Goal: Transaction & Acquisition: Obtain resource

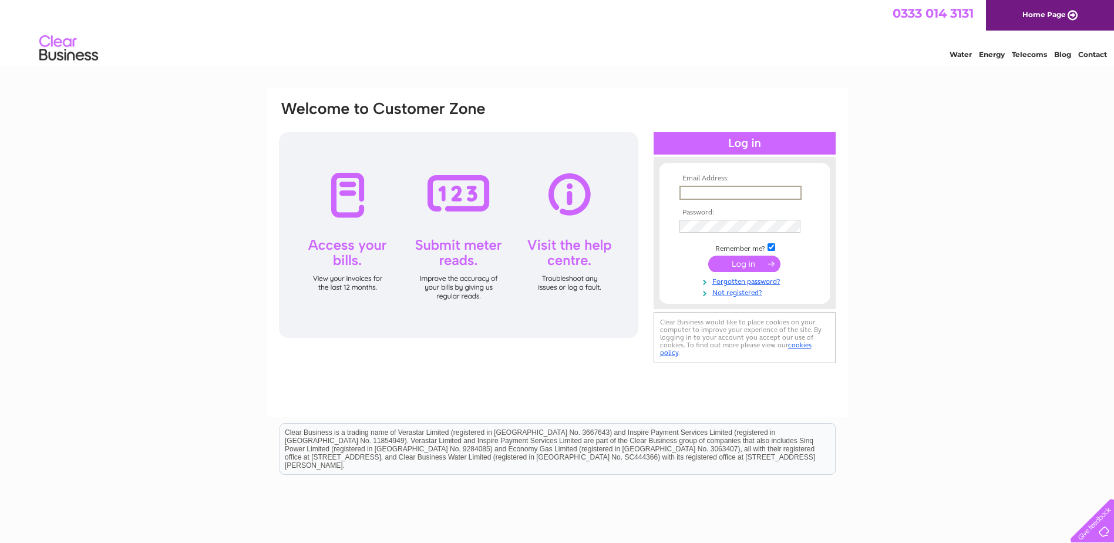
click at [749, 193] on input "text" at bounding box center [740, 193] width 122 height 14
type input "invoices@ii.co.uk"
click at [754, 260] on input "submit" at bounding box center [744, 262] width 72 height 16
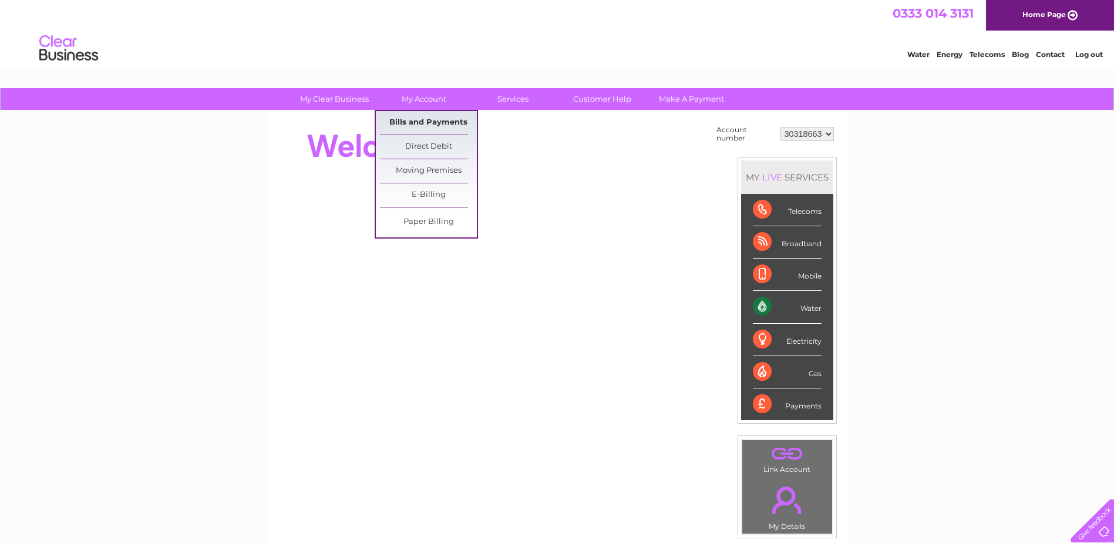
click at [424, 126] on link "Bills and Payments" at bounding box center [428, 122] width 97 height 23
click at [420, 121] on link "Bills and Payments" at bounding box center [428, 122] width 97 height 23
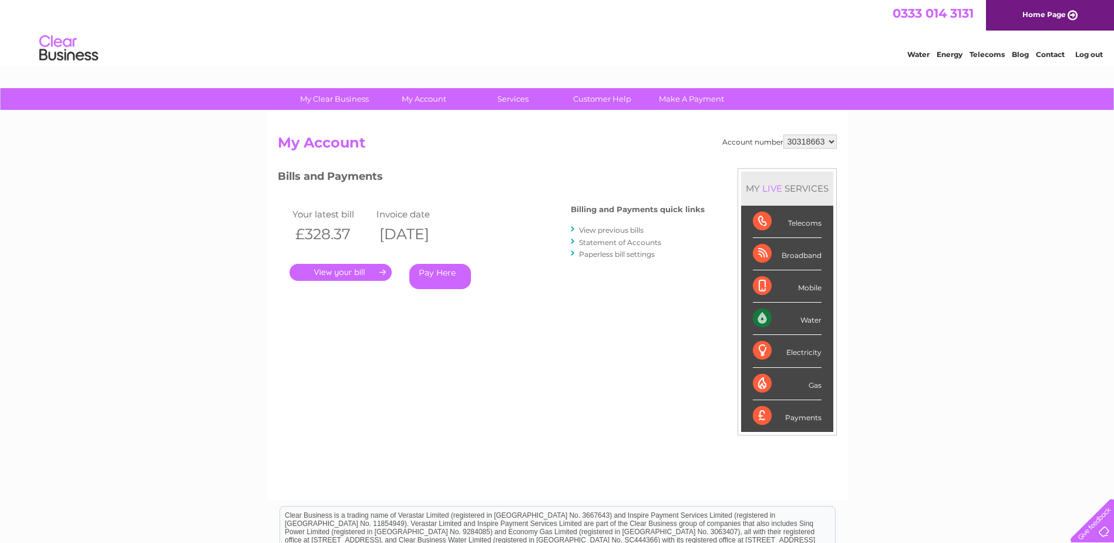
click at [363, 270] on link "." at bounding box center [340, 272] width 102 height 17
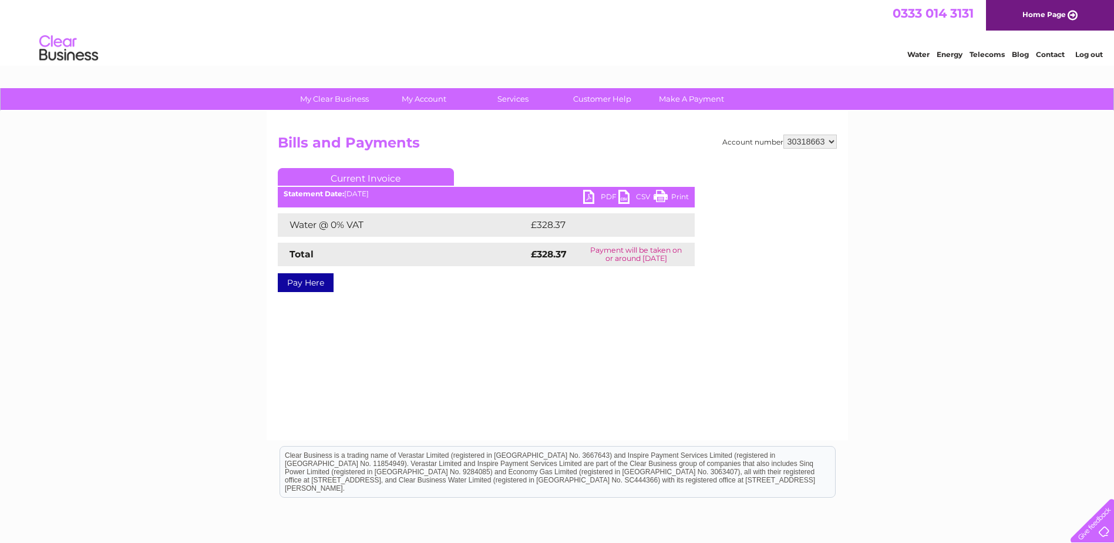
click at [589, 198] on link "PDF" at bounding box center [600, 198] width 35 height 17
